Goal: Complete Application Form: Complete application form

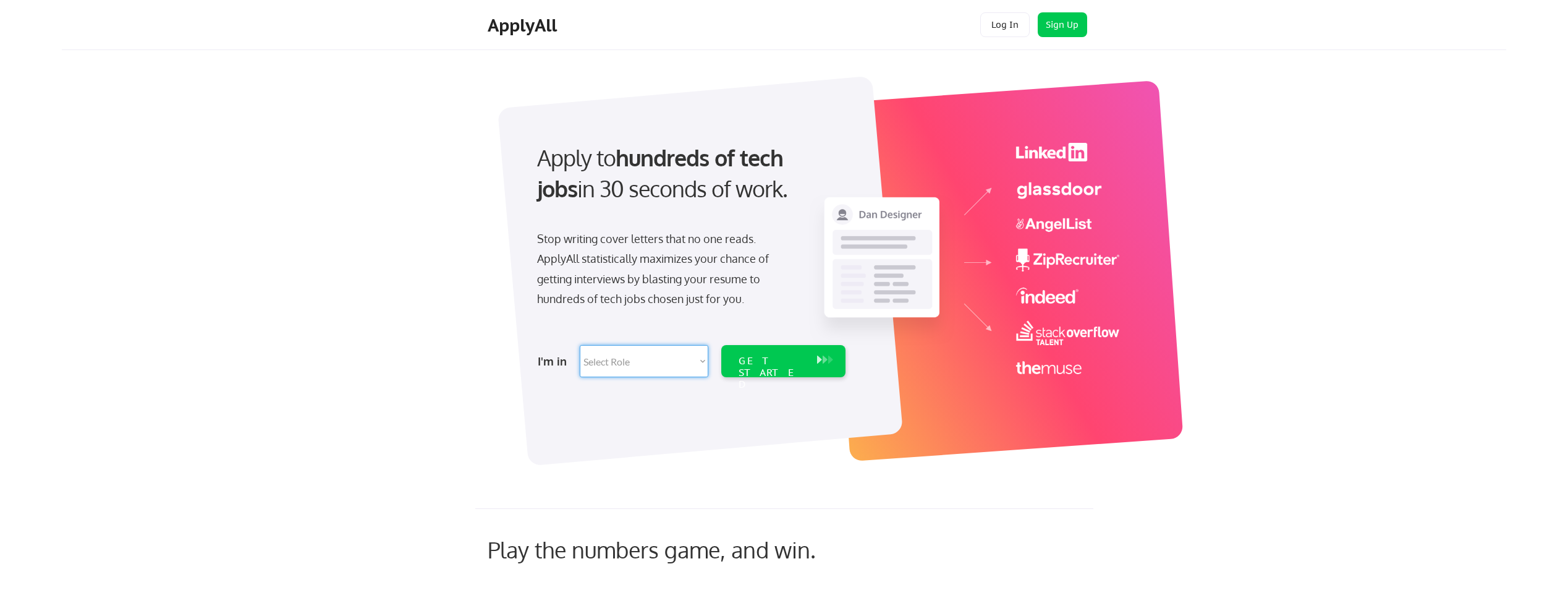
click at [626, 357] on select "Select Role Software Engineering Product Management Customer Success Sales UI/U…" at bounding box center [644, 361] width 129 height 32
select select ""it_security""
click at [580, 345] on select "Select Role Software Engineering Product Management Customer Success Sales UI/U…" at bounding box center [644, 361] width 129 height 32
select select ""it_security""
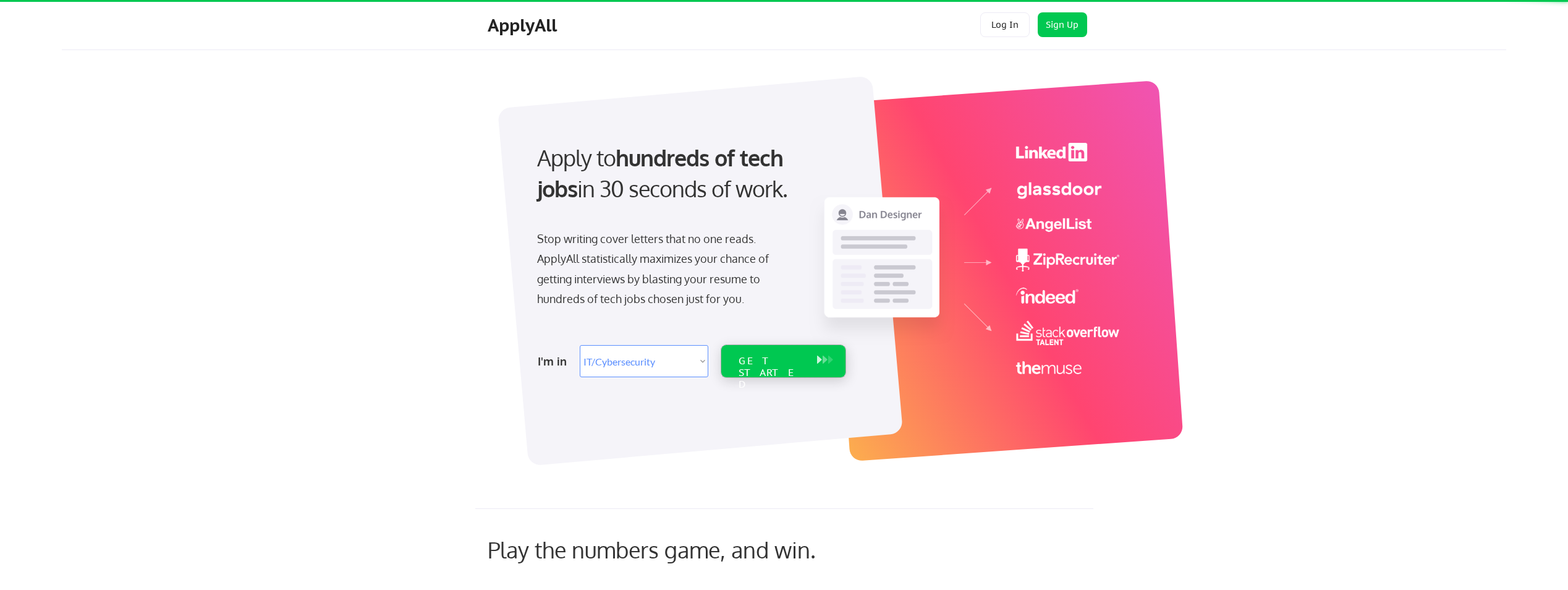
click at [775, 359] on div "GET STARTED" at bounding box center [772, 373] width 66 height 36
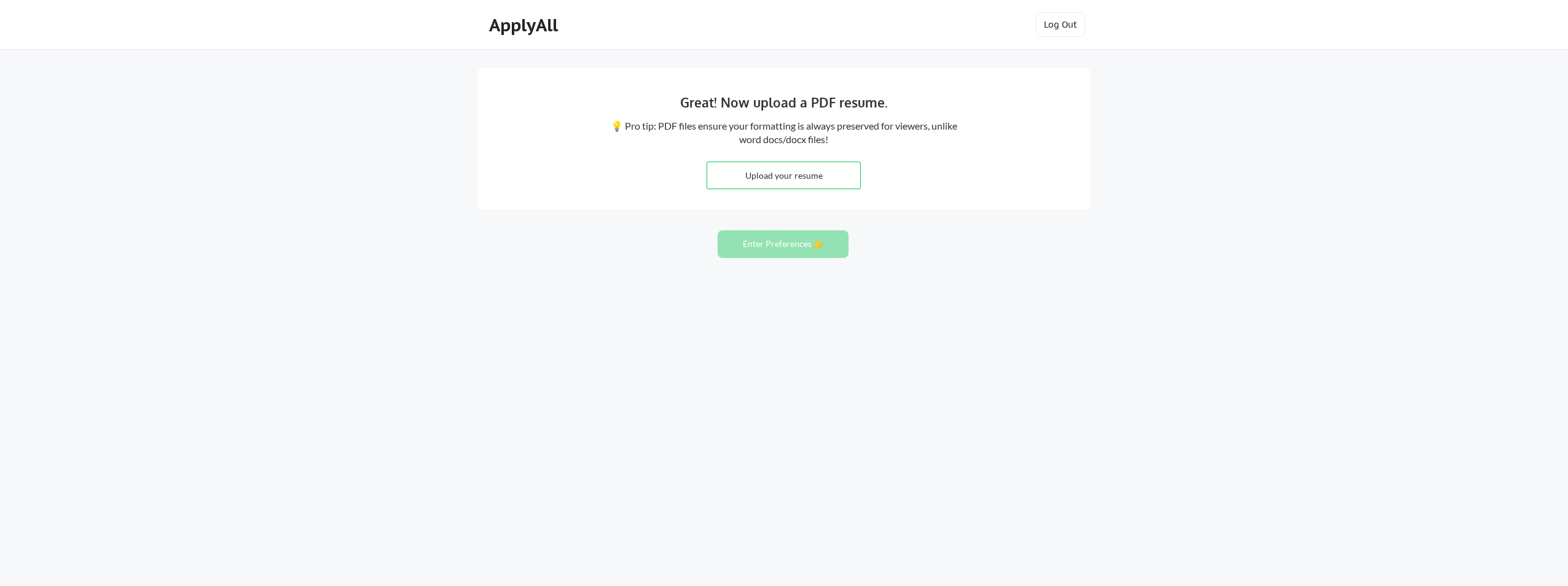
click at [801, 171] on input "file" at bounding box center [783, 175] width 153 height 27
type input "C:\fakepath\LILIAN O PM Security Resume 2025.docx"
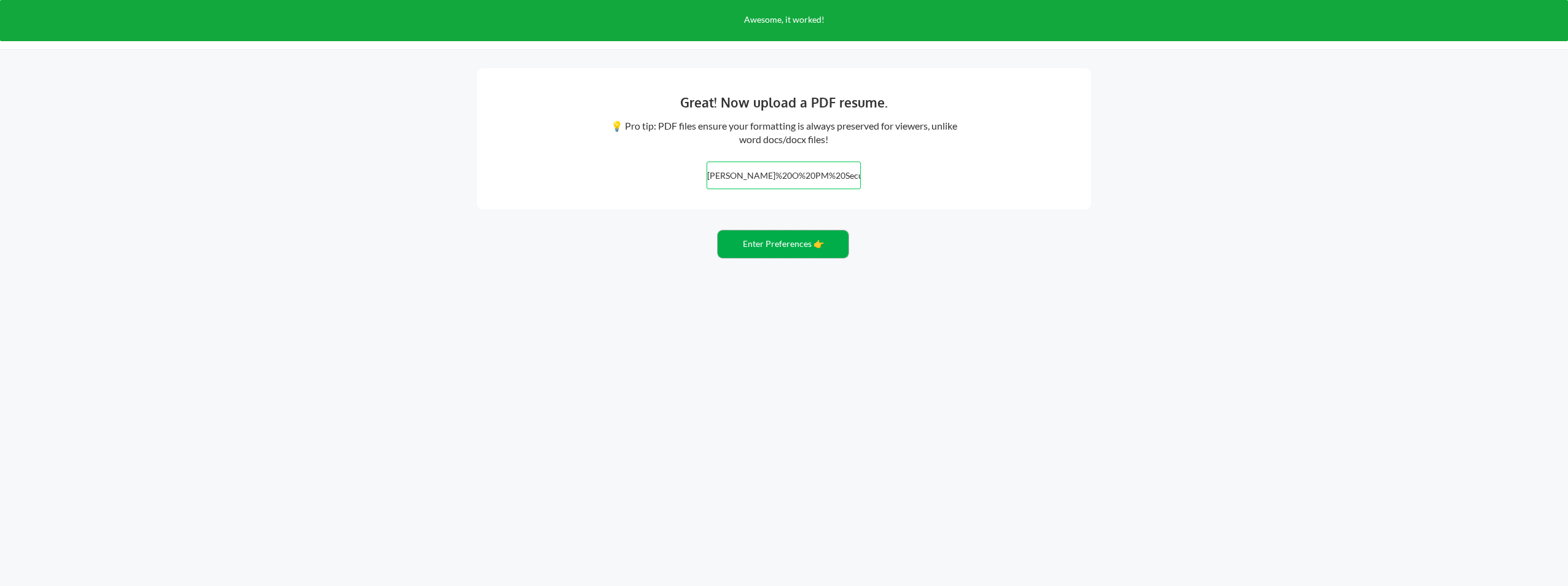
click at [792, 249] on button "Enter Preferences 👉" at bounding box center [783, 244] width 131 height 28
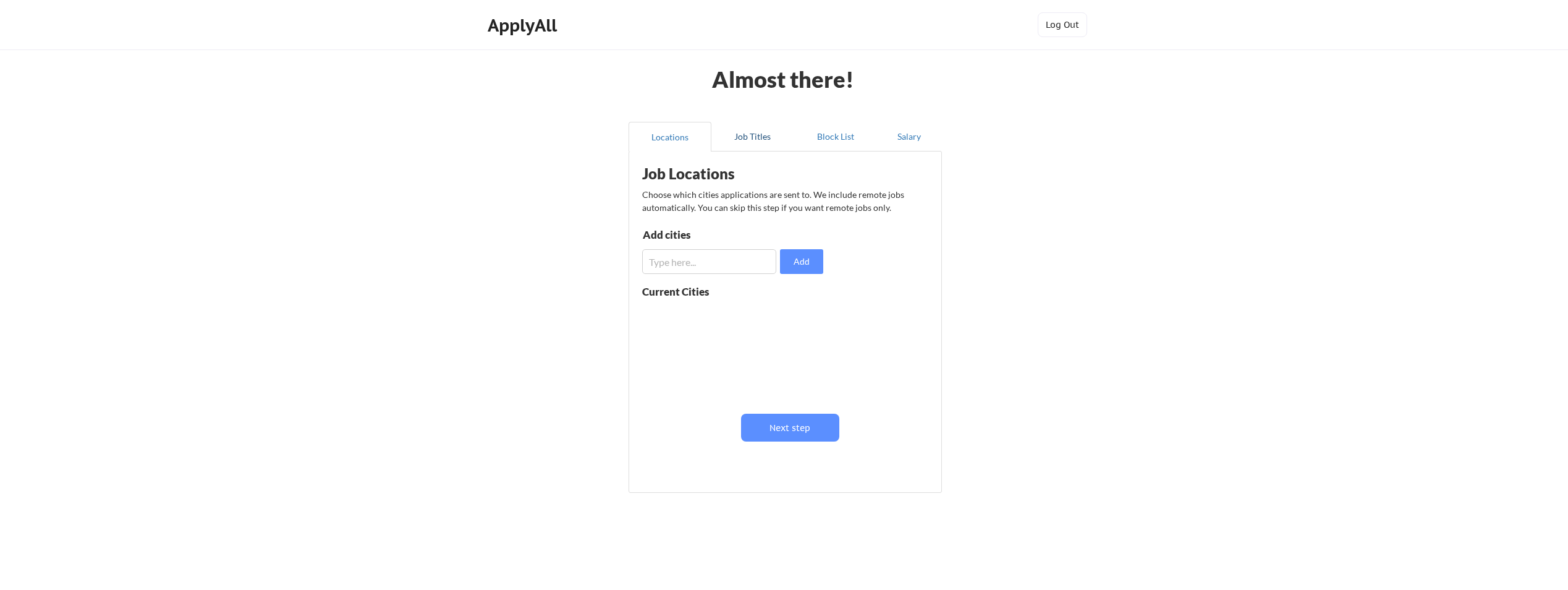
click at [756, 145] on button "Job Titles" at bounding box center [752, 136] width 83 height 30
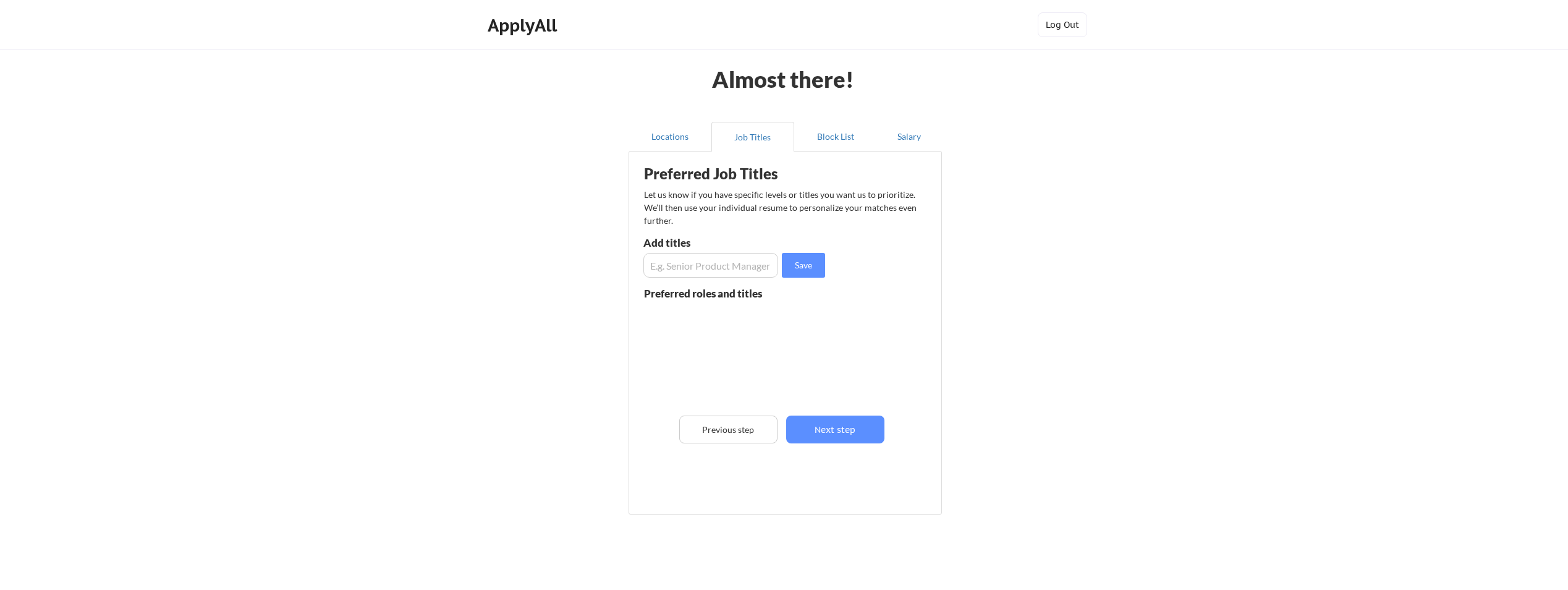
click at [724, 266] on input "input" at bounding box center [711, 265] width 135 height 25
type input "project manager"
click at [724, 266] on input "input" at bounding box center [711, 265] width 135 height 25
type input "g"
type input "GRC"
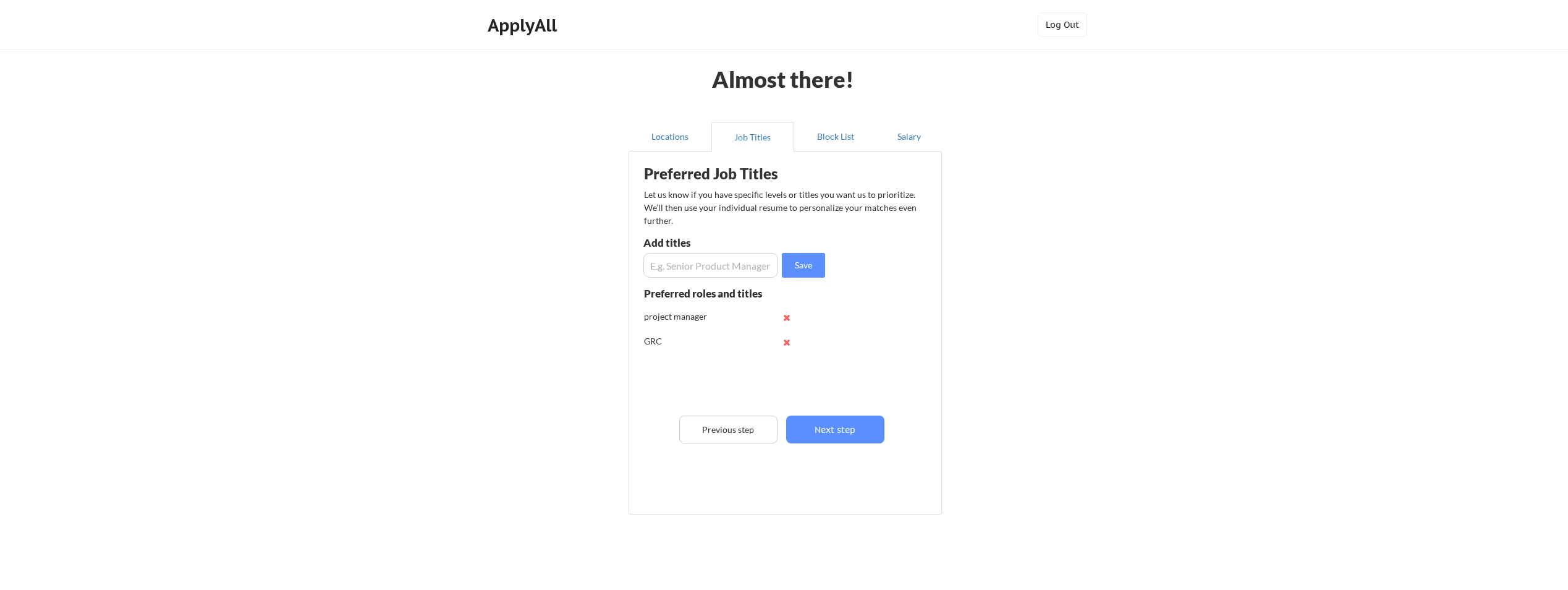
click at [724, 266] on input "input" at bounding box center [711, 265] width 135 height 25
type input "GRC Analyst"
click at [724, 266] on input "input" at bounding box center [711, 265] width 135 height 25
type input "Cybersecurity"
click at [723, 267] on input "input" at bounding box center [711, 265] width 135 height 25
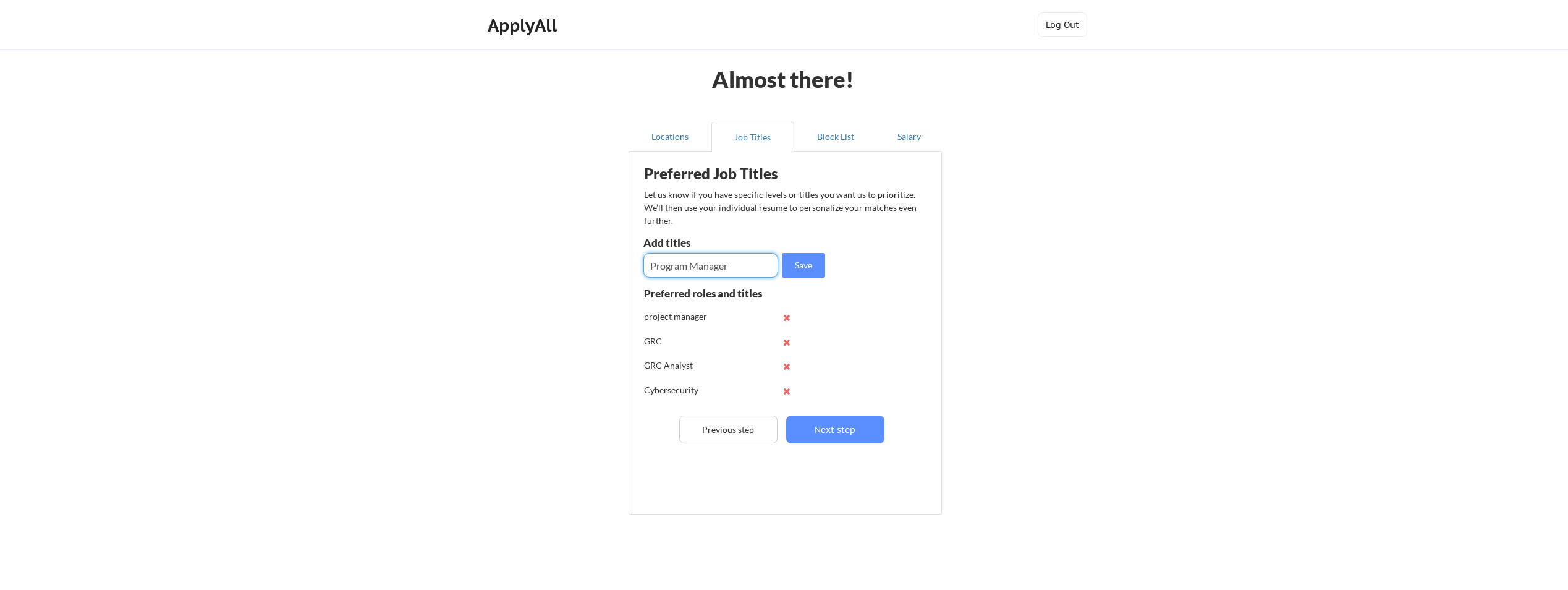
type input "Program Manager"
click at [723, 267] on input "input" at bounding box center [711, 265] width 135 height 25
type input "GRC Specialist"
click at [790, 261] on button "Save" at bounding box center [803, 265] width 43 height 25
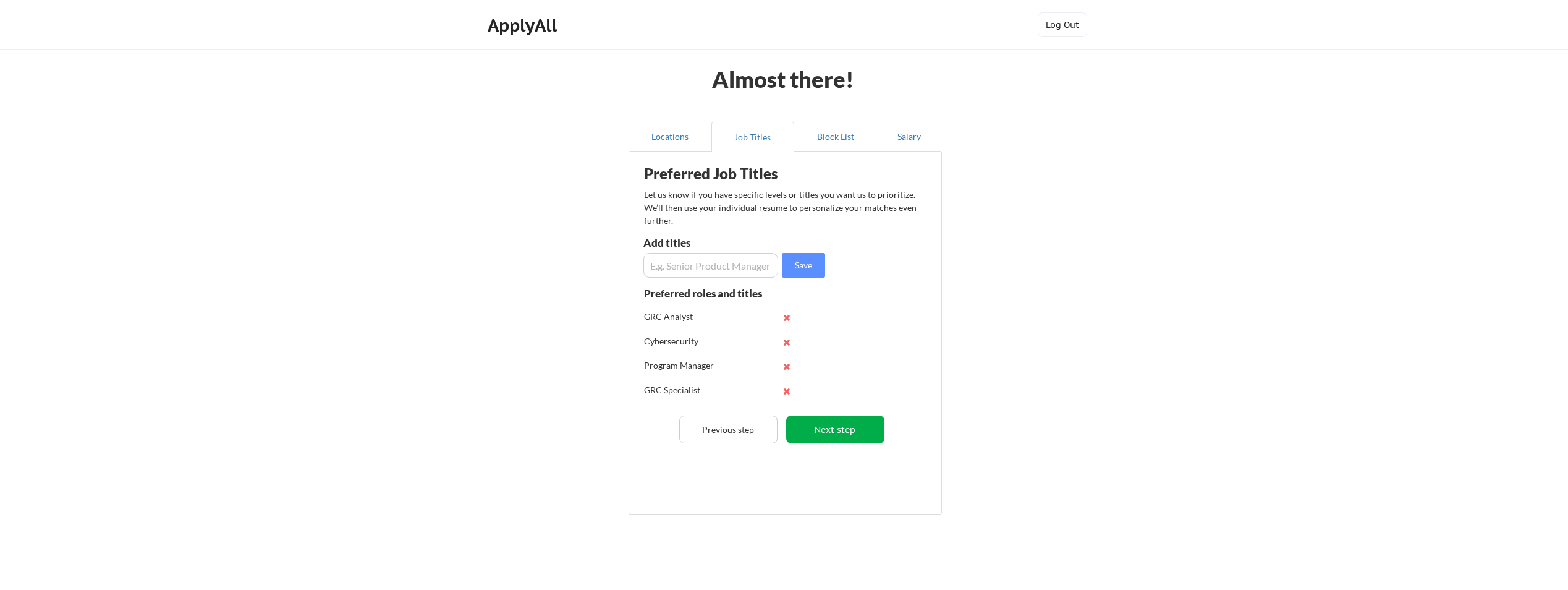
click at [823, 435] on button "Next step" at bounding box center [835, 429] width 98 height 28
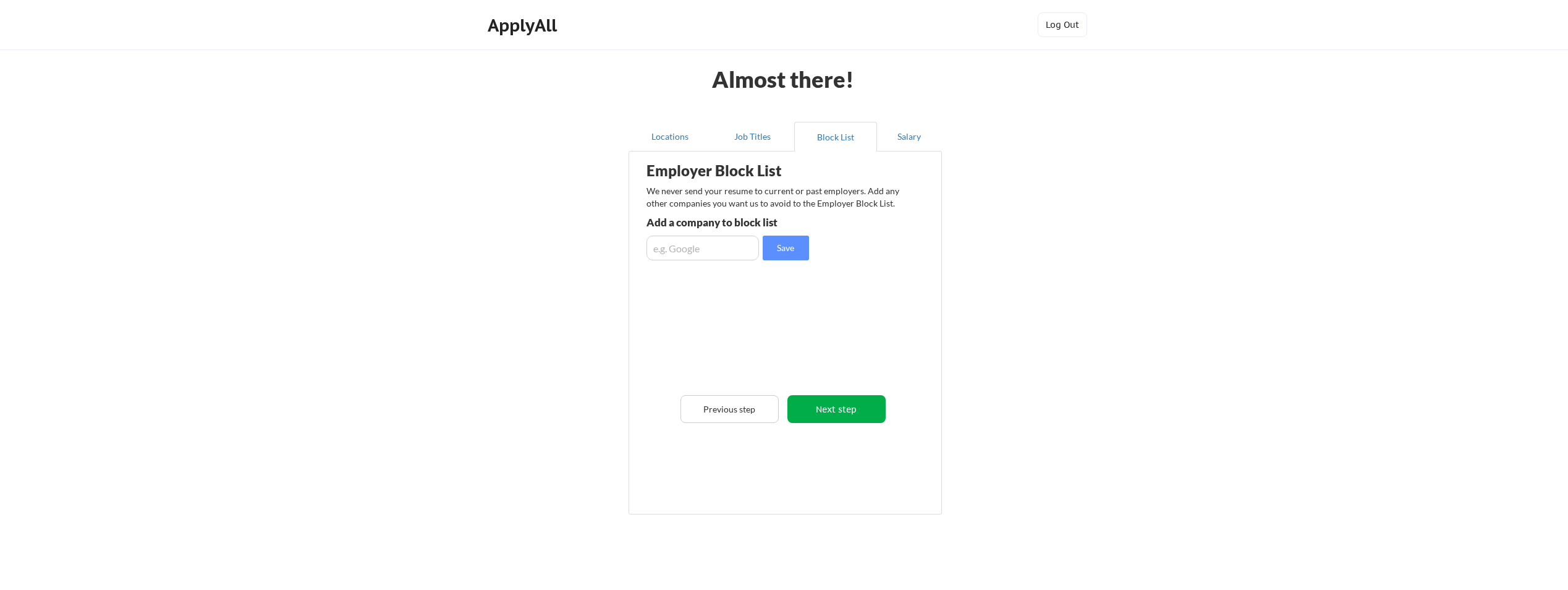
click at [865, 409] on button "Next step" at bounding box center [837, 409] width 98 height 28
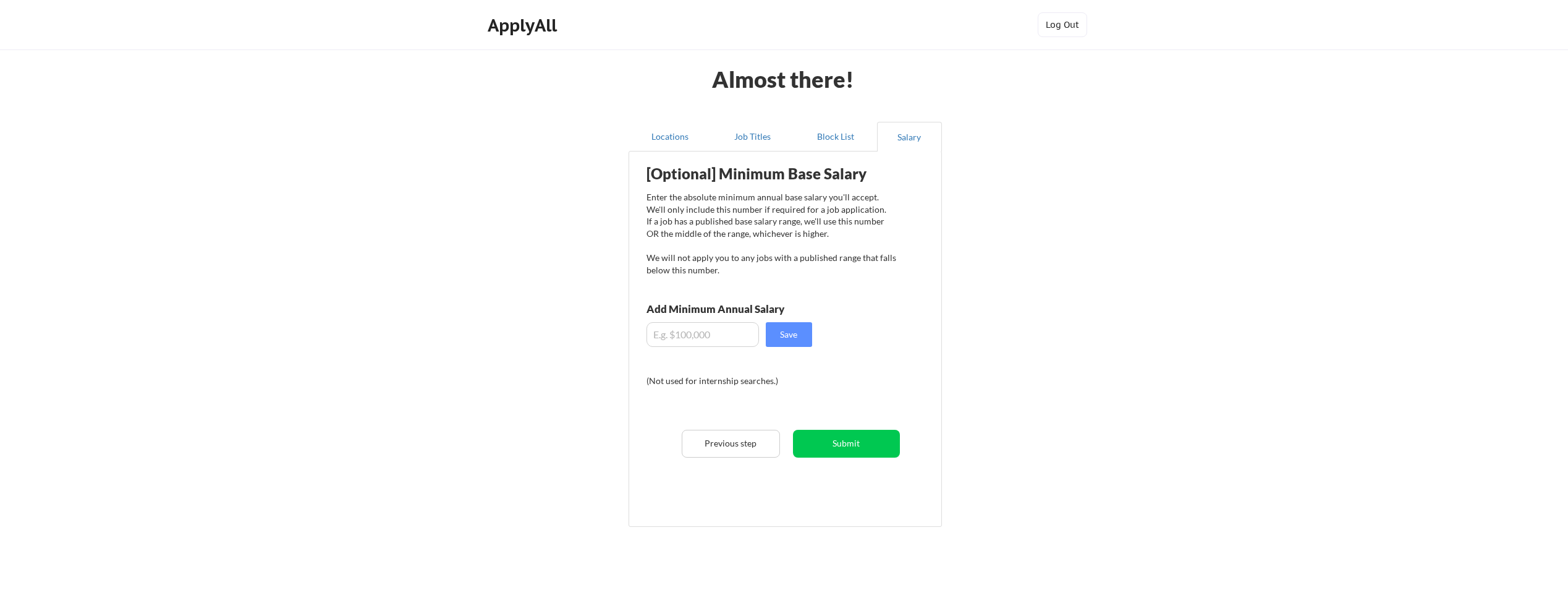
click at [706, 327] on input "input" at bounding box center [703, 335] width 113 height 25
type input "$4"
type input "$100,000"
click at [881, 439] on button "Submit" at bounding box center [847, 444] width 107 height 28
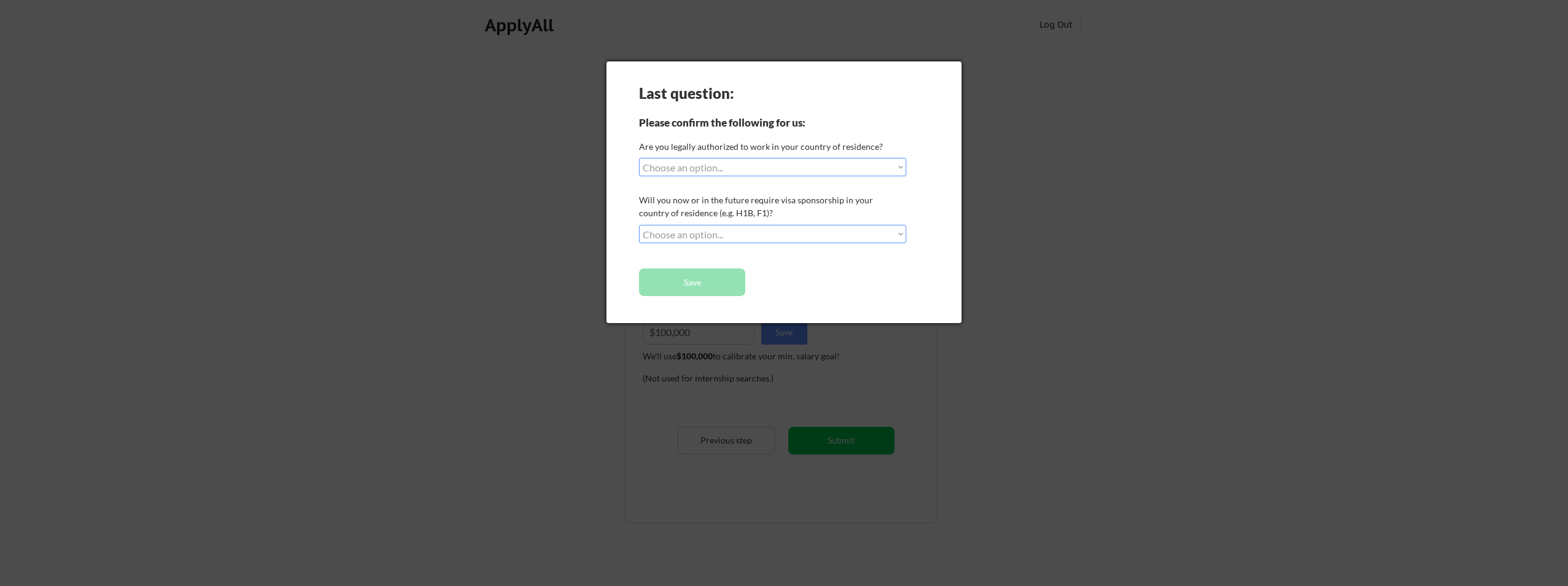
click at [813, 177] on div "Last question: Please confirm the following for us: Are you legally authorized …" at bounding box center [783, 192] width 355 height 262
click at [809, 173] on select "Choose an option... Yes, I am a US Citizen Yes, I am a Canadian Citizen Yes, I …" at bounding box center [773, 167] width 267 height 18
select select ""yes__i_am_a_us_citizen""
click at [639, 158] on select "Choose an option... Yes, I am a US Citizen Yes, I am a Canadian Citizen Yes, I …" at bounding box center [773, 167] width 267 height 18
click at [760, 227] on select "Choose an option... No, I will not need sponsorship Yes, I will need sponsorship" at bounding box center [773, 234] width 267 height 18
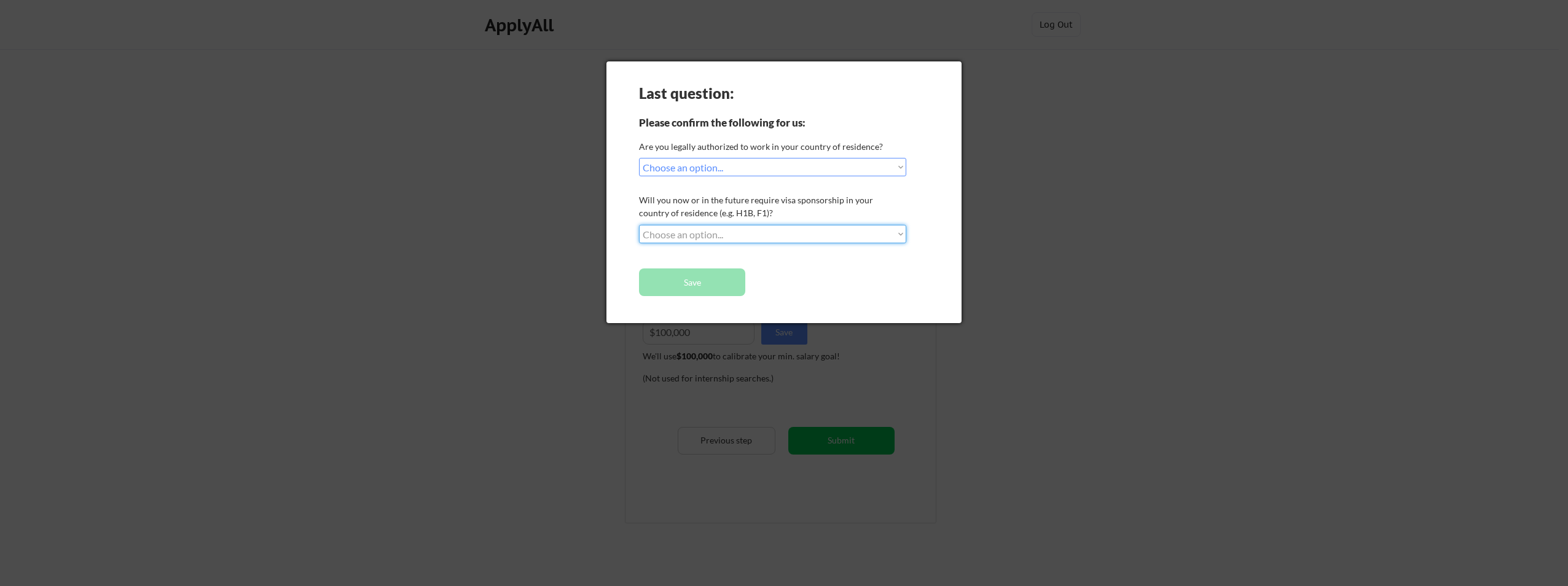
select select ""no__i_will_not_need_sponsorship""
click at [639, 225] on select "Choose an option... No, I will not need sponsorship Yes, I will need sponsorship" at bounding box center [773, 234] width 267 height 18
click at [705, 290] on button "Save" at bounding box center [692, 282] width 106 height 28
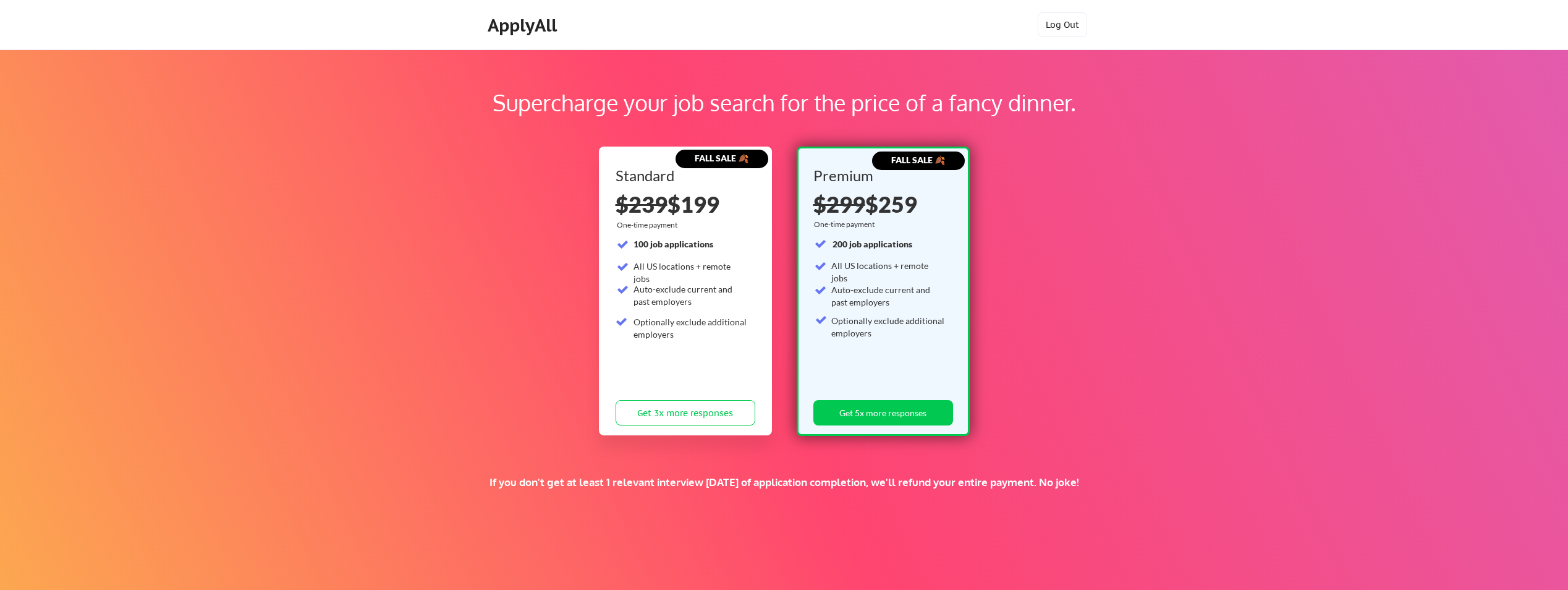
click at [1057, 30] on button "Log Out" at bounding box center [1063, 24] width 50 height 25
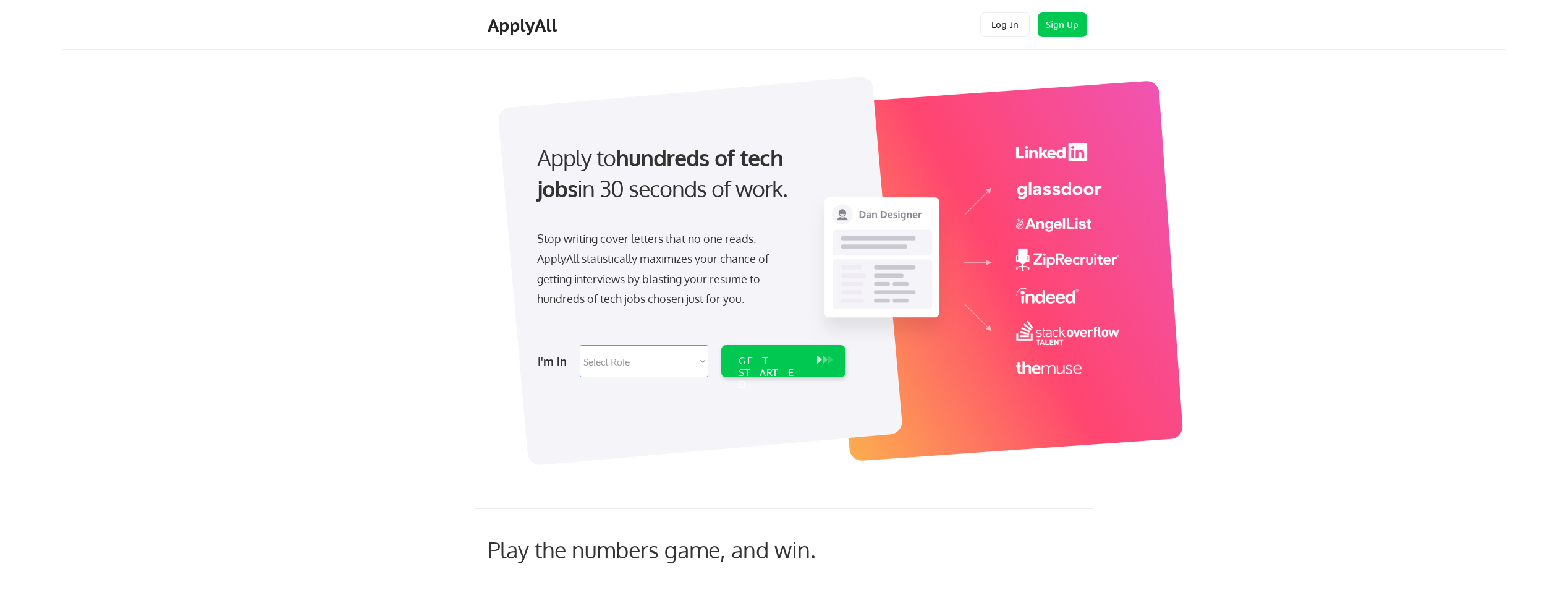
click at [1228, 264] on div "Apply to hundreds of tech jobs in 30 seconds of work. Stop writing cover letter…" at bounding box center [822, 264] width 1369 height 410
drag, startPoint x: 1565, startPoint y: 317, endPoint x: 1568, endPoint y: 289, distance: 28.2
